Goal: Use online tool/utility: Utilize a website feature to perform a specific function

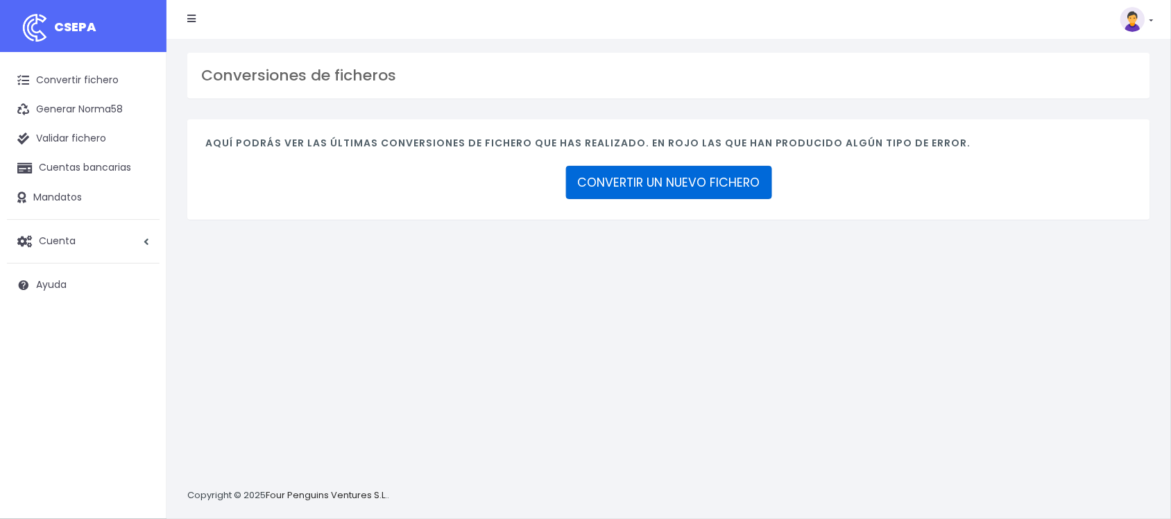
click at [609, 186] on link "CONVERTIR UN NUEVO FICHERO" at bounding box center [669, 182] width 206 height 33
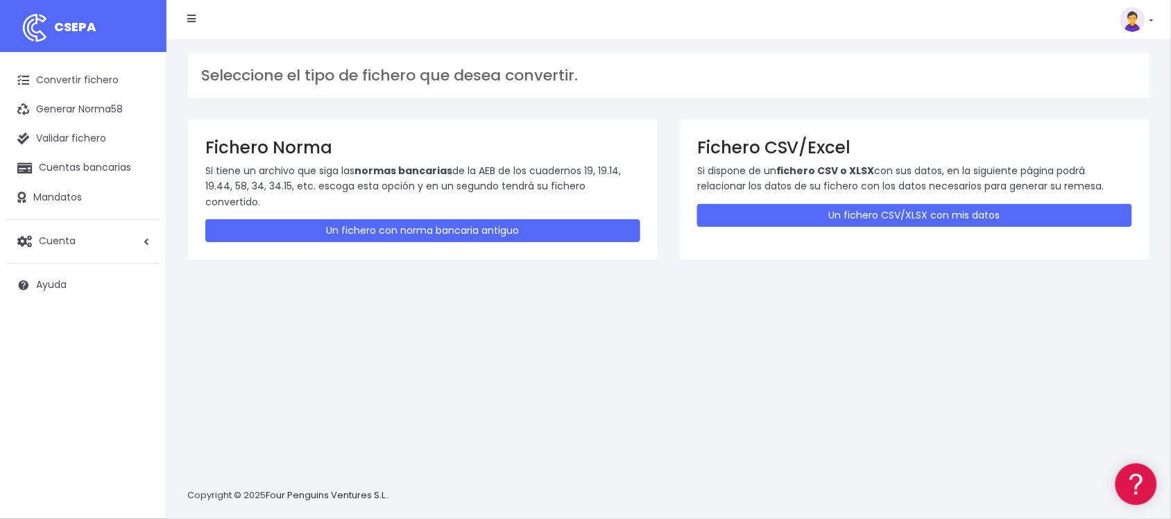
click at [801, 201] on div "Fichero CSV/Excel Si dispone de un fichero CSV o XLSX con sus datos, en la sigu…" at bounding box center [914, 189] width 471 height 141
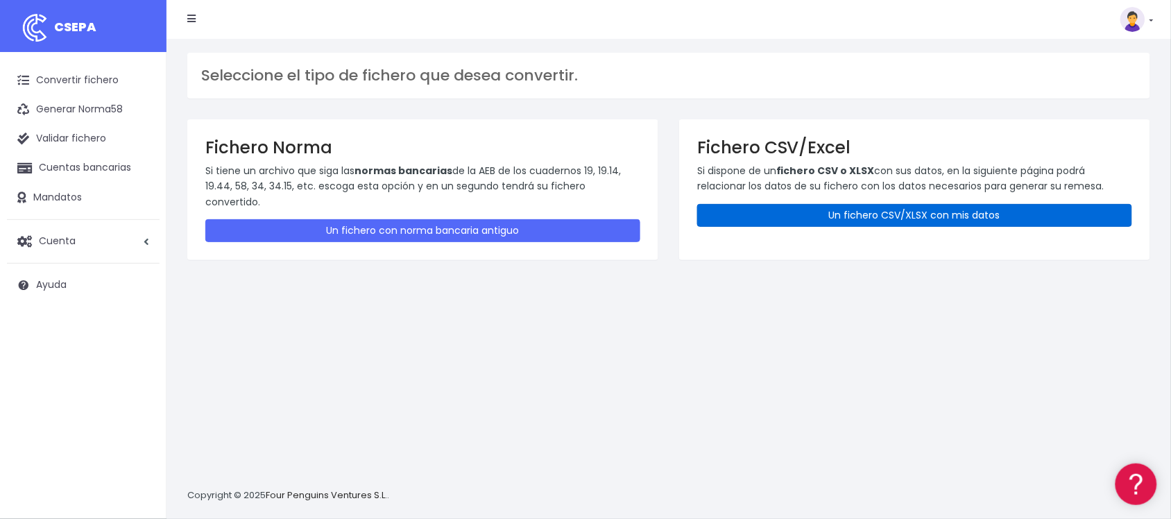
click at [803, 207] on link "Un fichero CSV/XLSX con mis datos" at bounding box center [914, 215] width 435 height 23
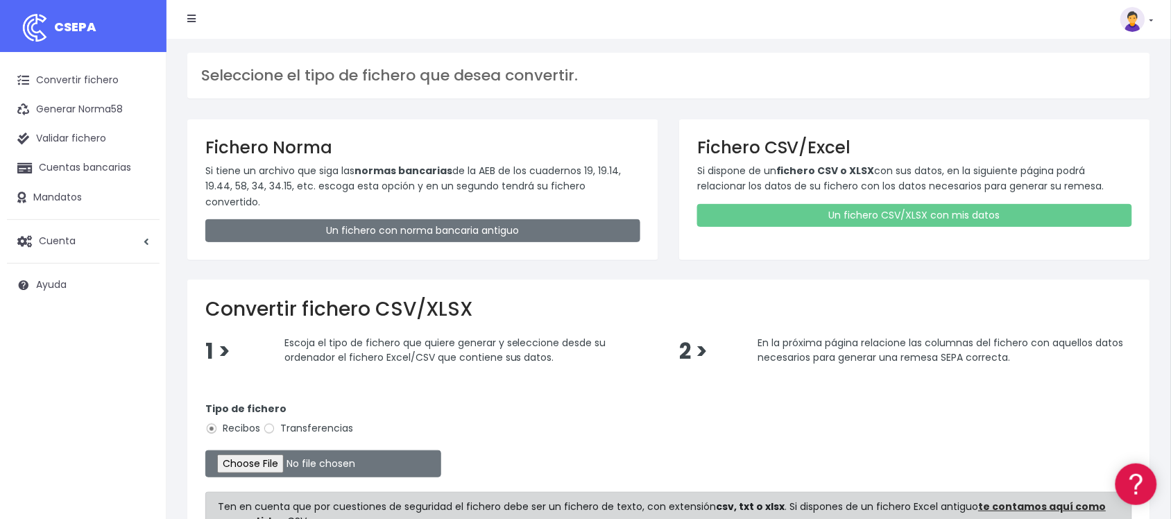
click at [300, 421] on label "Transferencias" at bounding box center [308, 428] width 90 height 15
click at [275, 423] on input "Transferencias" at bounding box center [269, 429] width 12 height 12
radio input "true"
click at [275, 450] on input "file" at bounding box center [323, 463] width 236 height 27
type input "C:\fakepath\2510143 SESS LKX 5833 FICHERO.xlsx"
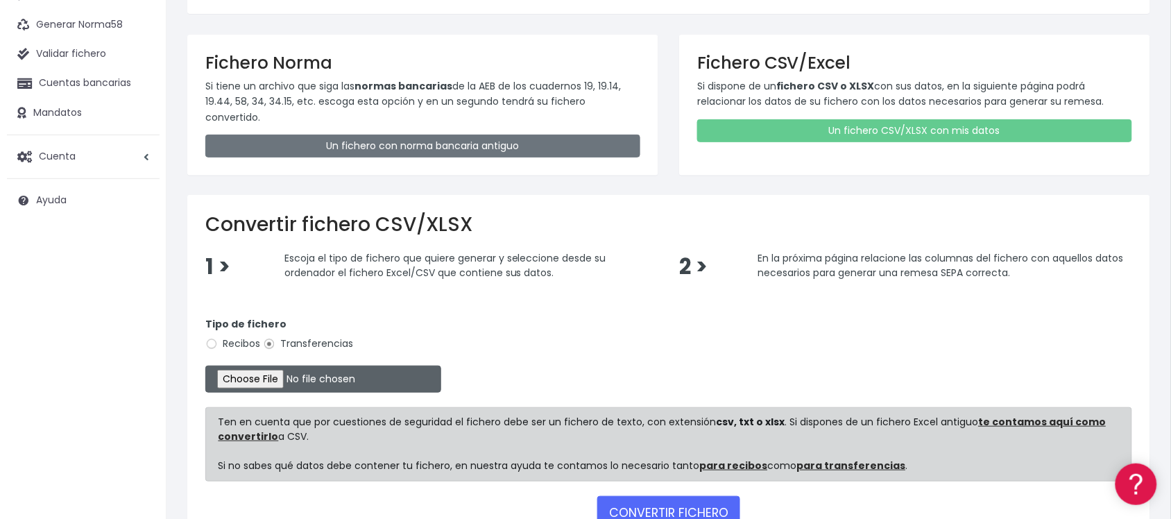
scroll to position [168, 0]
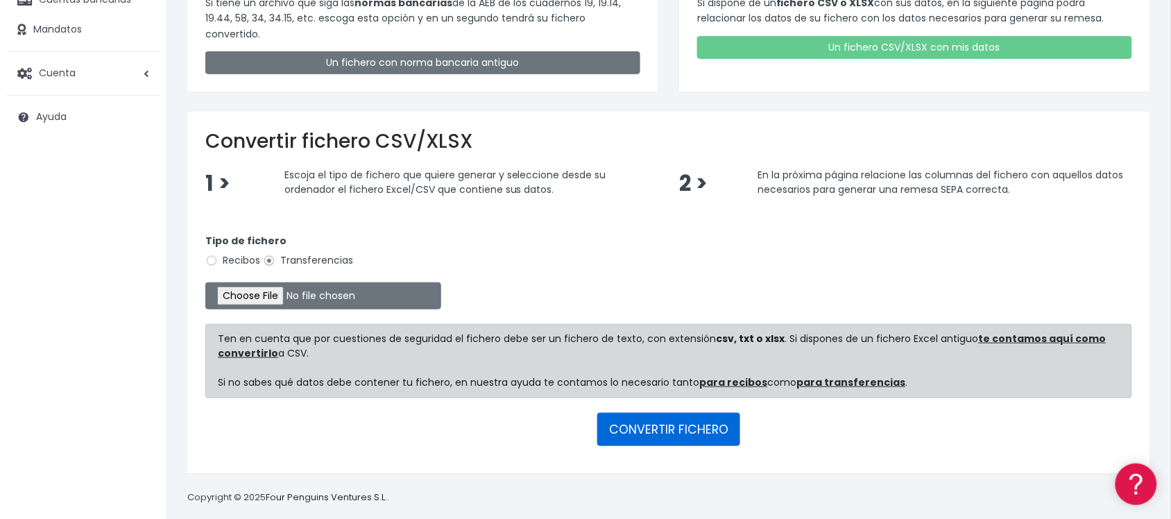
click at [675, 413] on button "CONVERTIR FICHERO" at bounding box center [668, 429] width 143 height 33
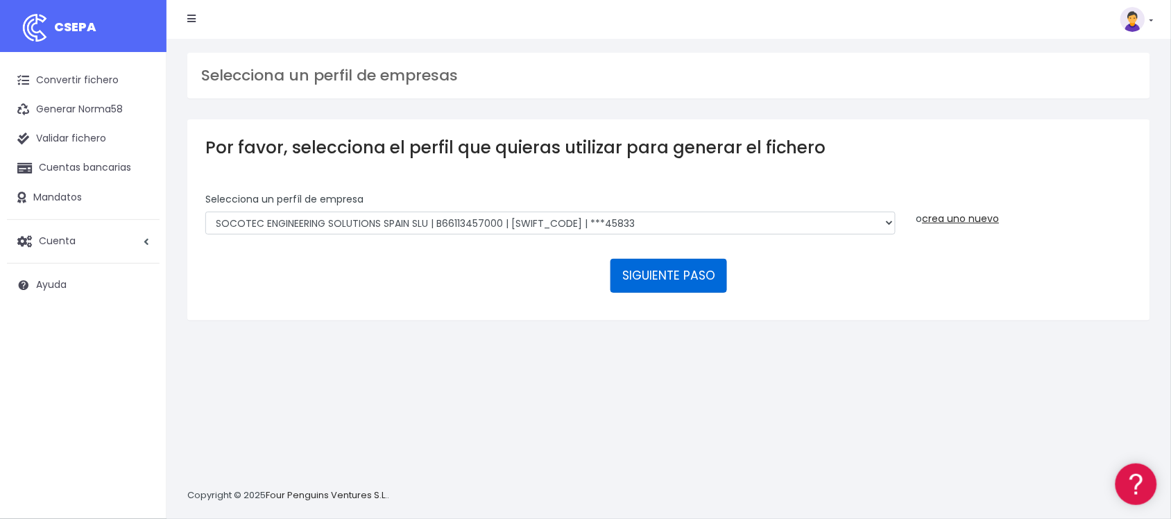
click at [646, 269] on button "SIGUIENTE PASO" at bounding box center [669, 275] width 117 height 33
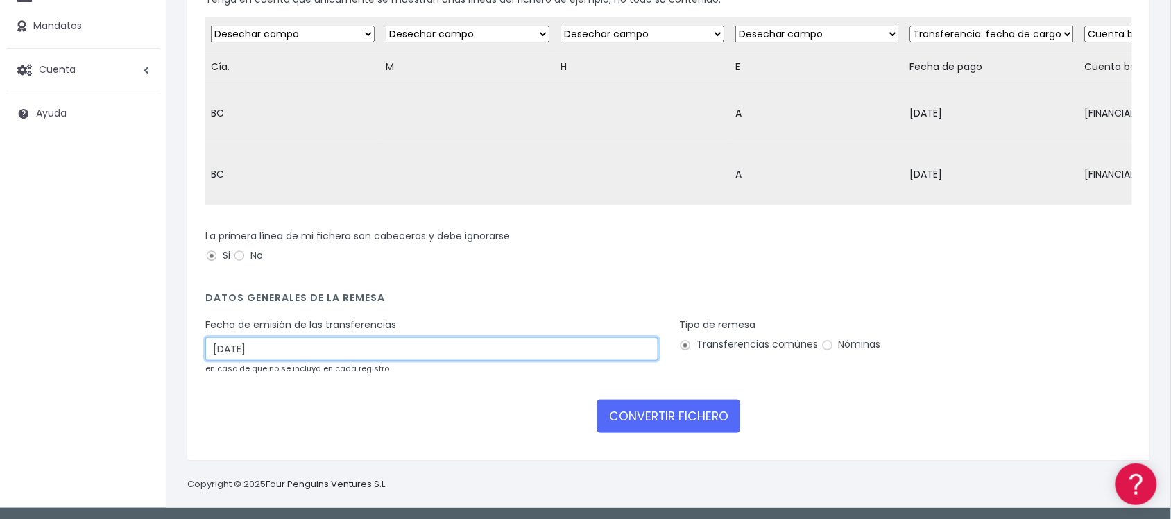
click at [334, 356] on input "16/10/2025" at bounding box center [431, 349] width 453 height 24
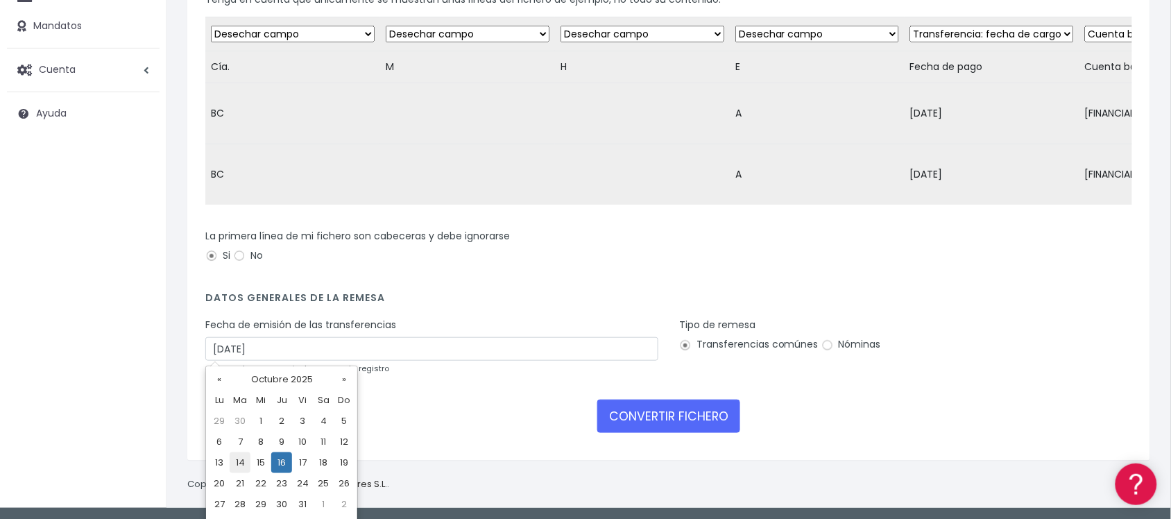
click at [241, 463] on td "14" at bounding box center [240, 462] width 21 height 21
type input "14/10/2025"
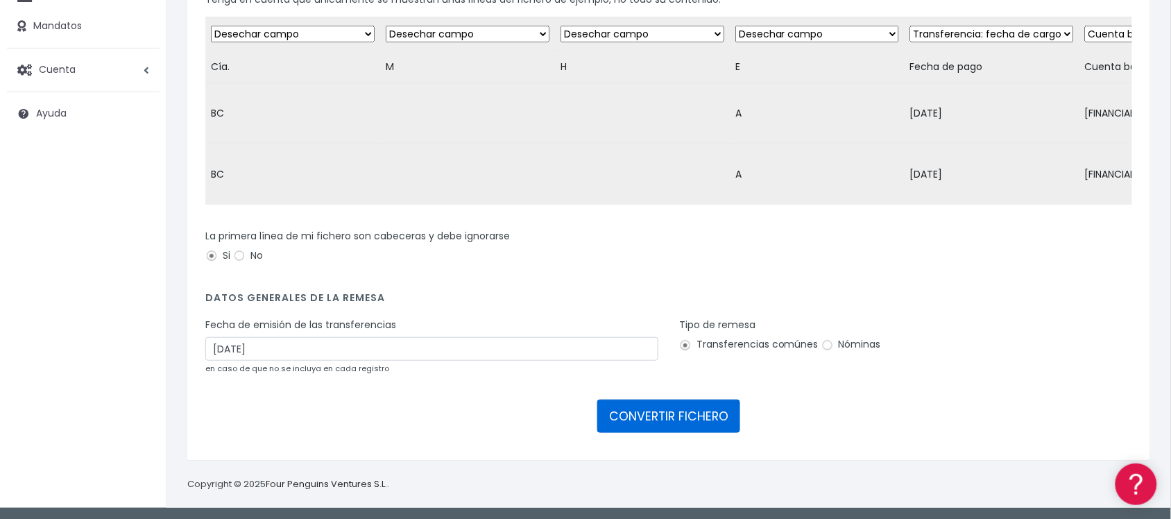
click at [666, 422] on button "CONVERTIR FICHERO" at bounding box center [668, 416] width 143 height 33
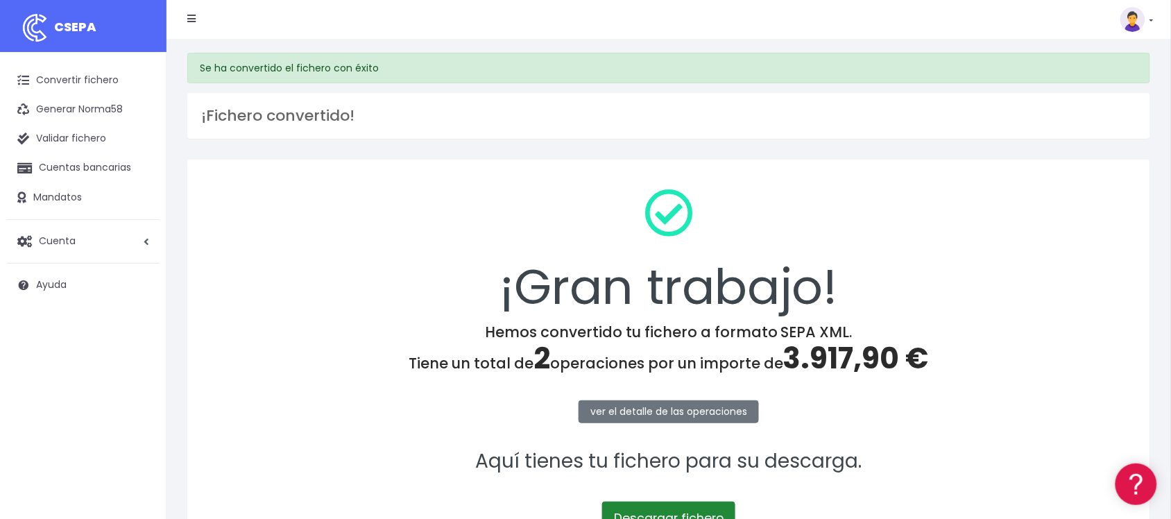
click at [671, 505] on link "Descargar fichero" at bounding box center [668, 518] width 133 height 33
